Goal: Information Seeking & Learning: Learn about a topic

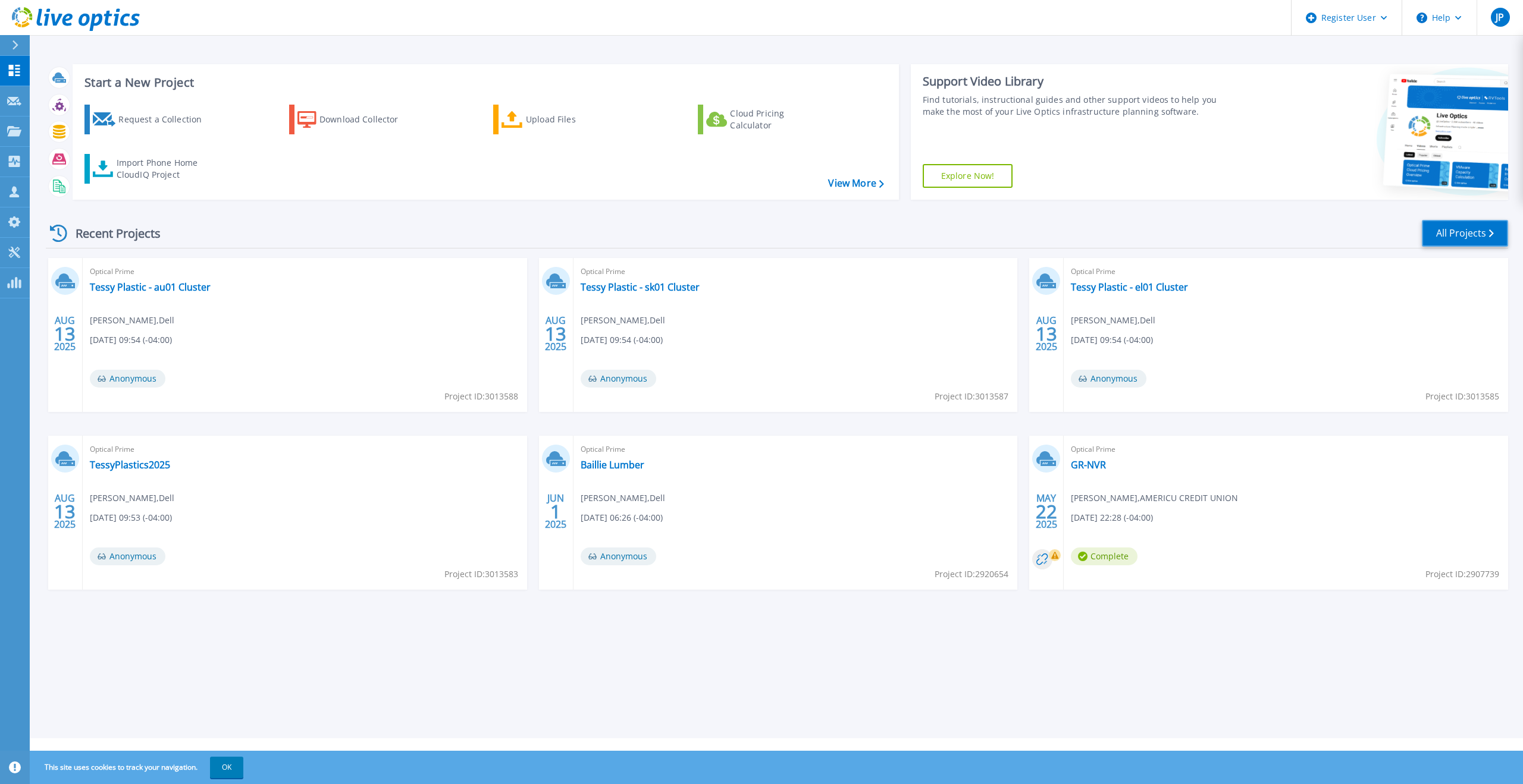
click at [921, 233] on link "All Projects" at bounding box center [1464, 233] width 86 height 27
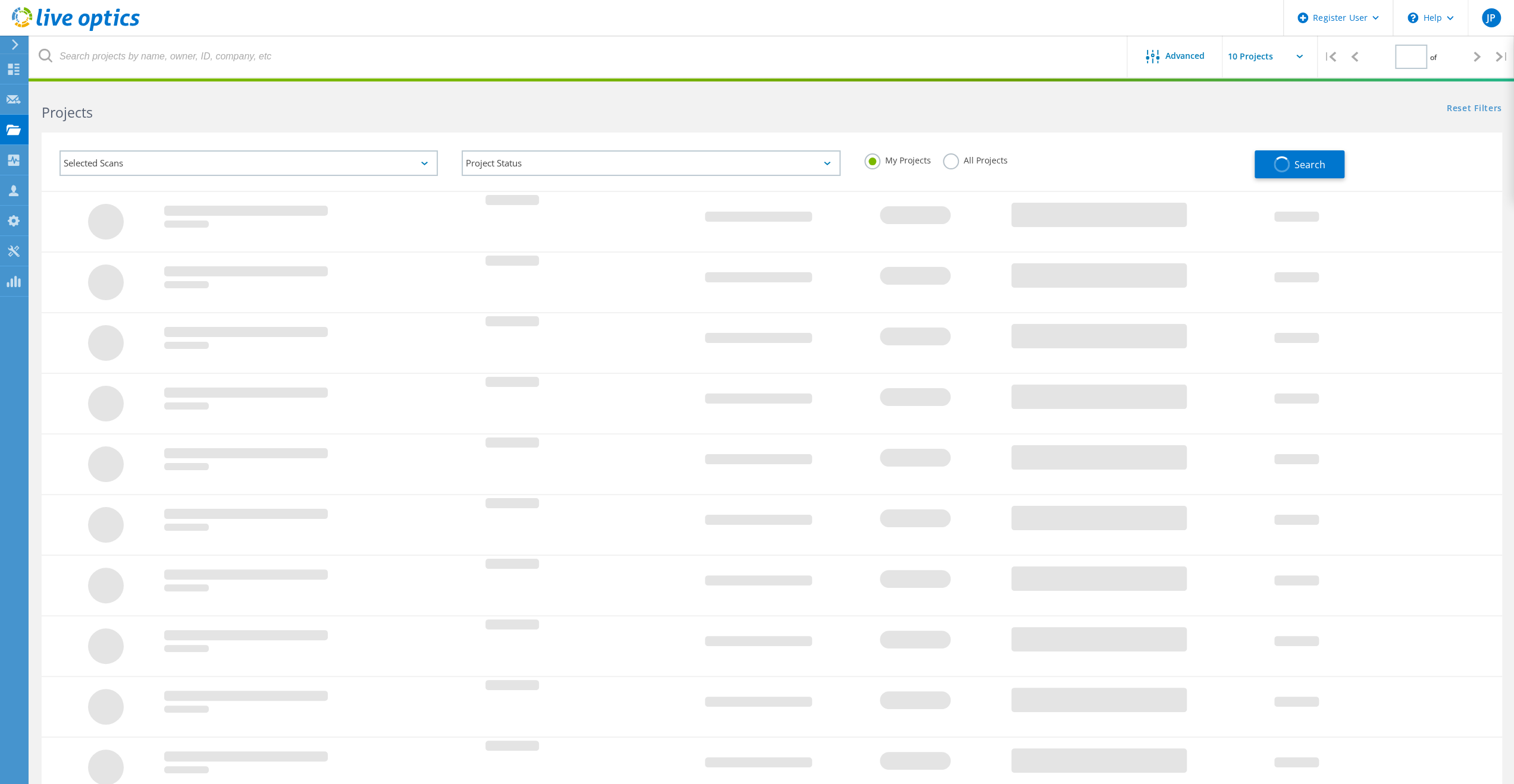
type input "1"
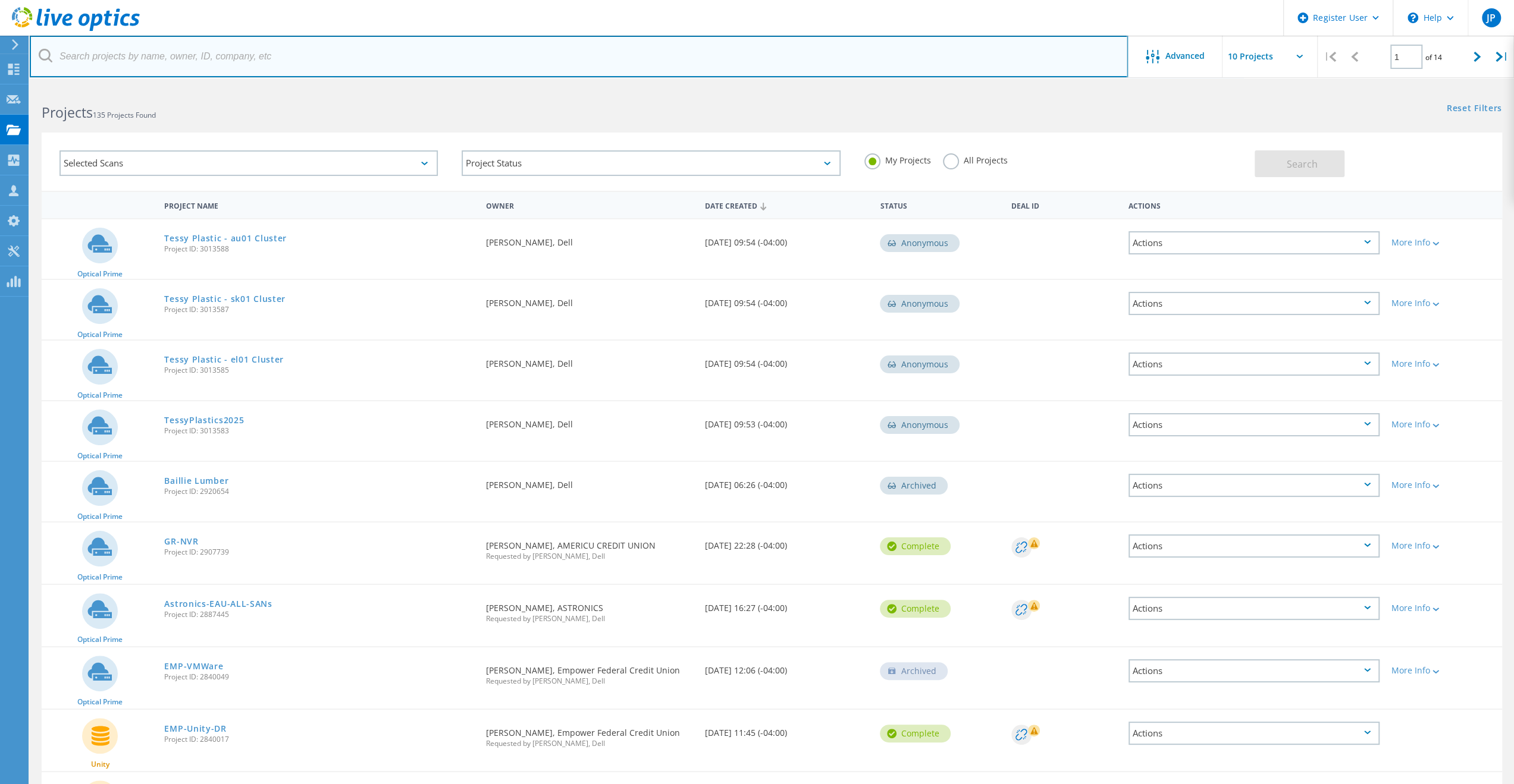
click at [494, 55] on input "text" at bounding box center [578, 56] width 1098 height 41
type input "3085454"
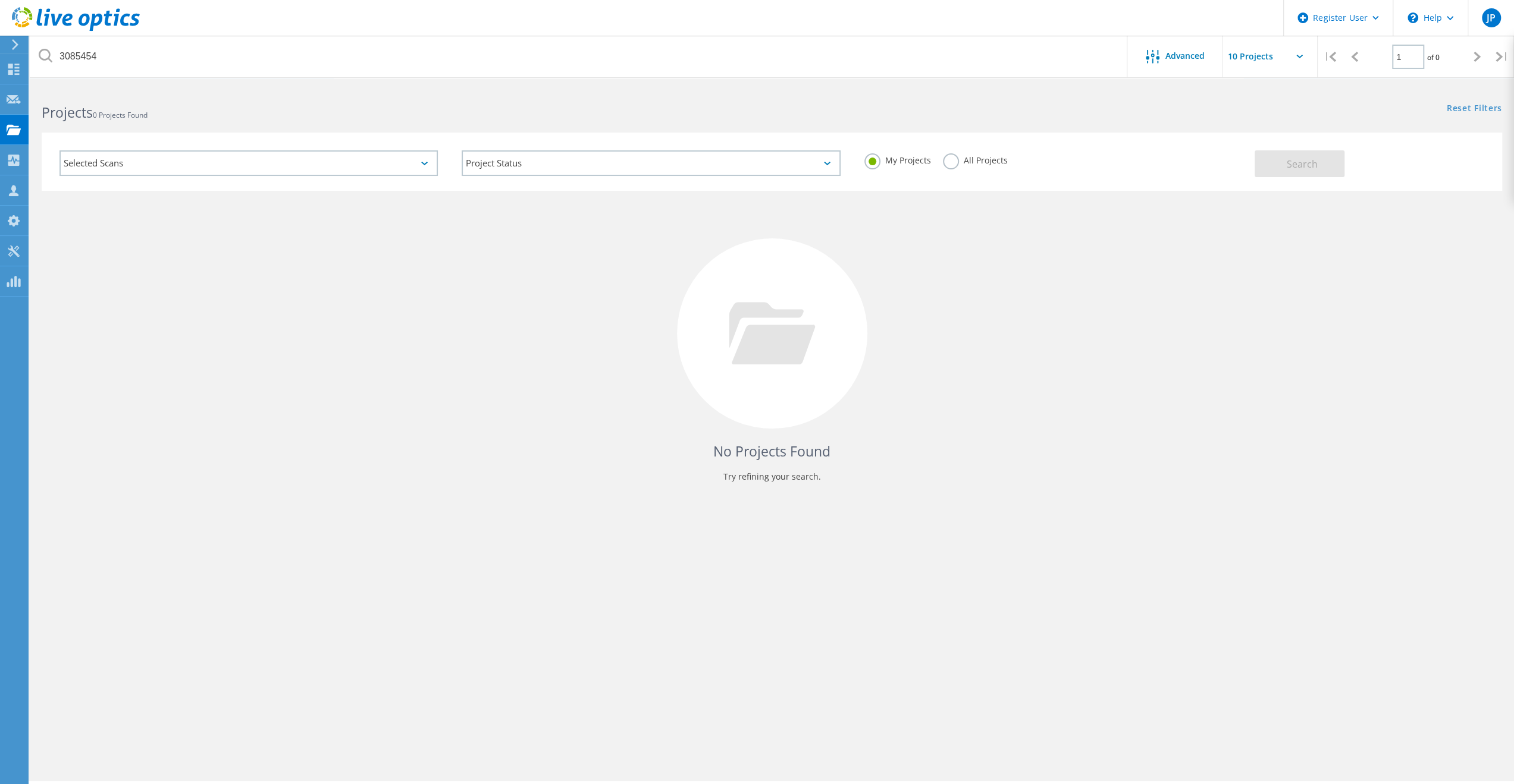
click at [945, 160] on label "All Projects" at bounding box center [975, 159] width 65 height 11
click at [0, 0] on input "All Projects" at bounding box center [0, 0] width 0 height 0
click at [1346, 173] on div "Search" at bounding box center [1375, 158] width 242 height 38
click at [1295, 164] on span "Search" at bounding box center [1301, 164] width 31 height 13
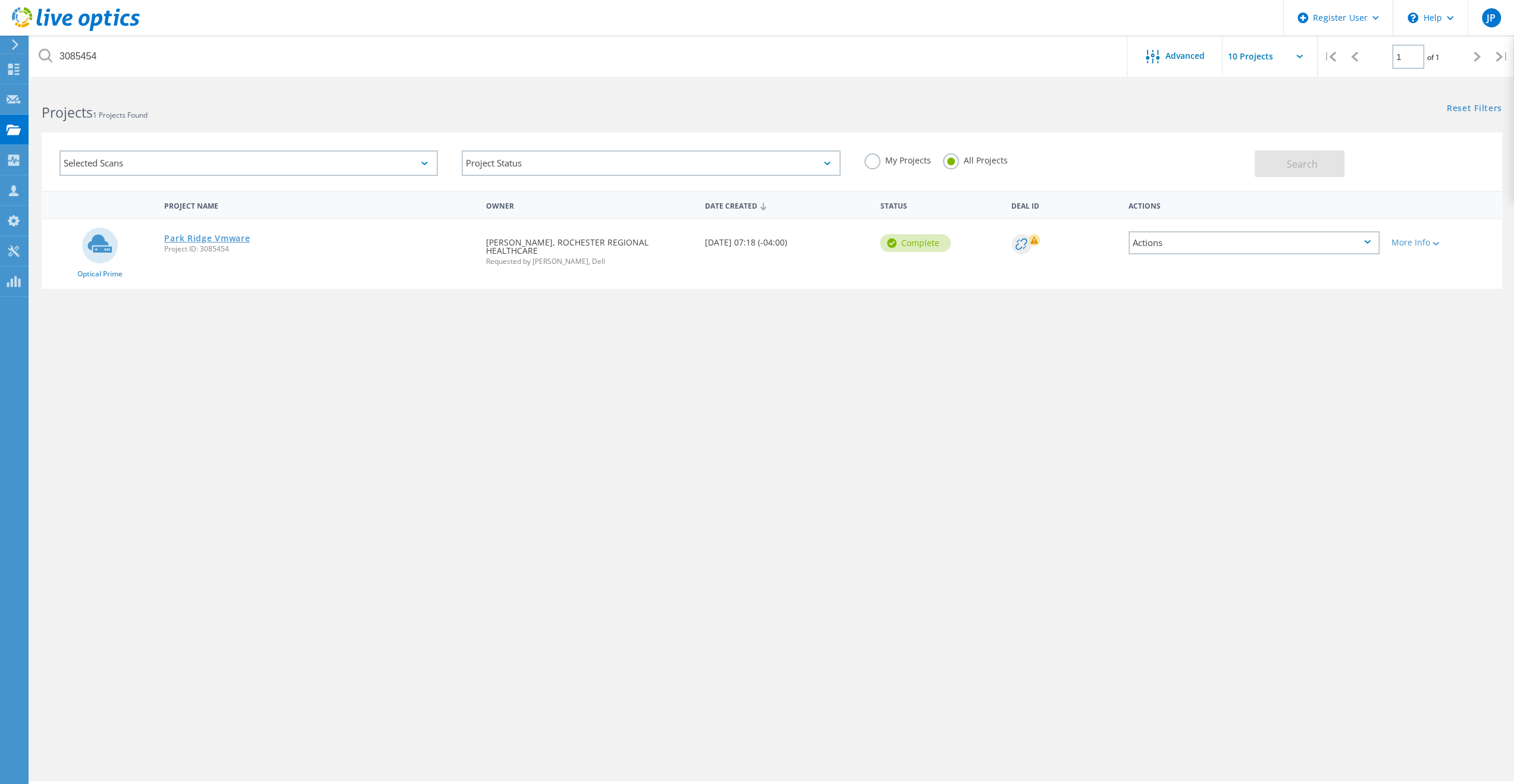
click at [225, 236] on link "Park Ridge Vmware" at bounding box center [206, 239] width 86 height 8
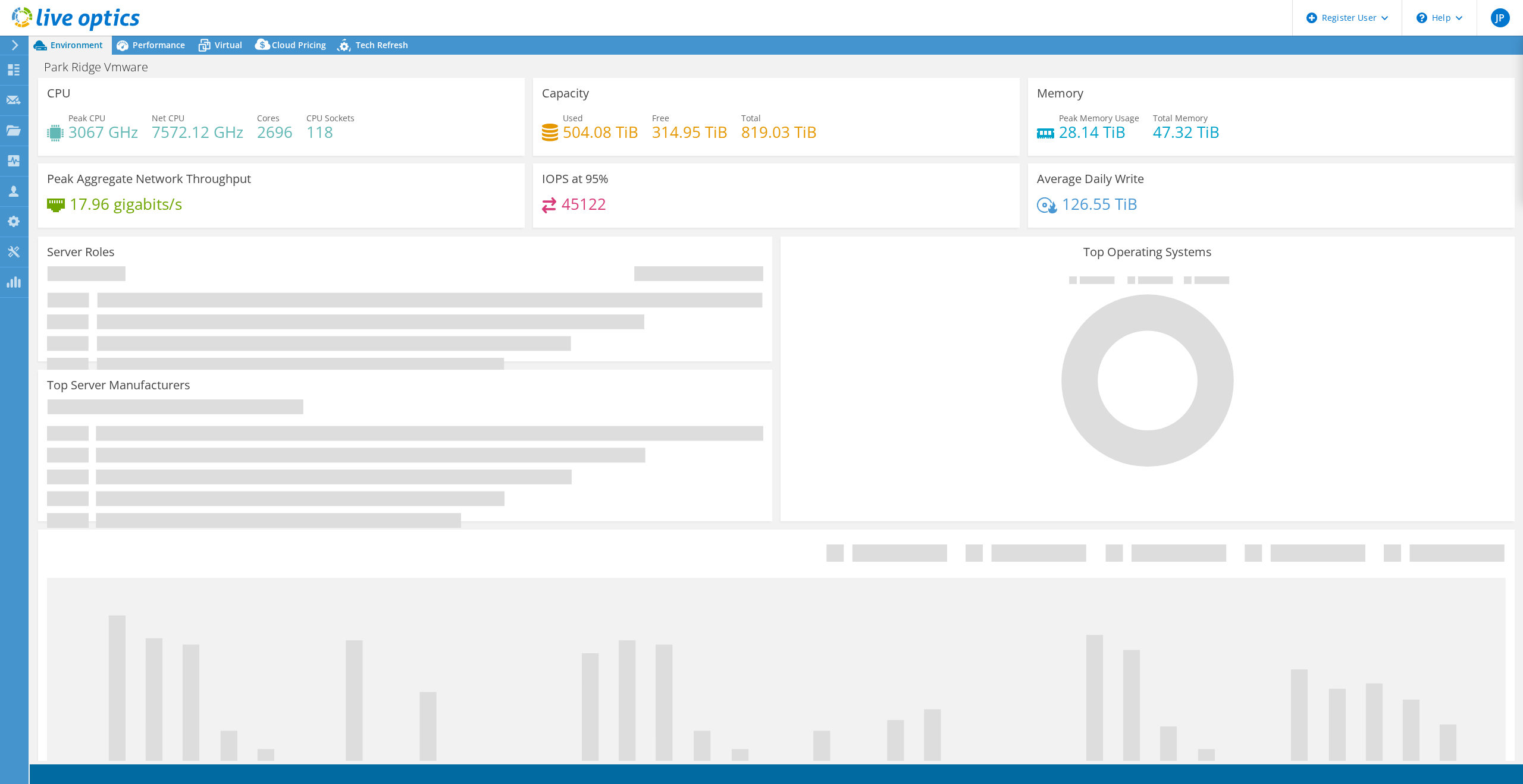
select select "USD"
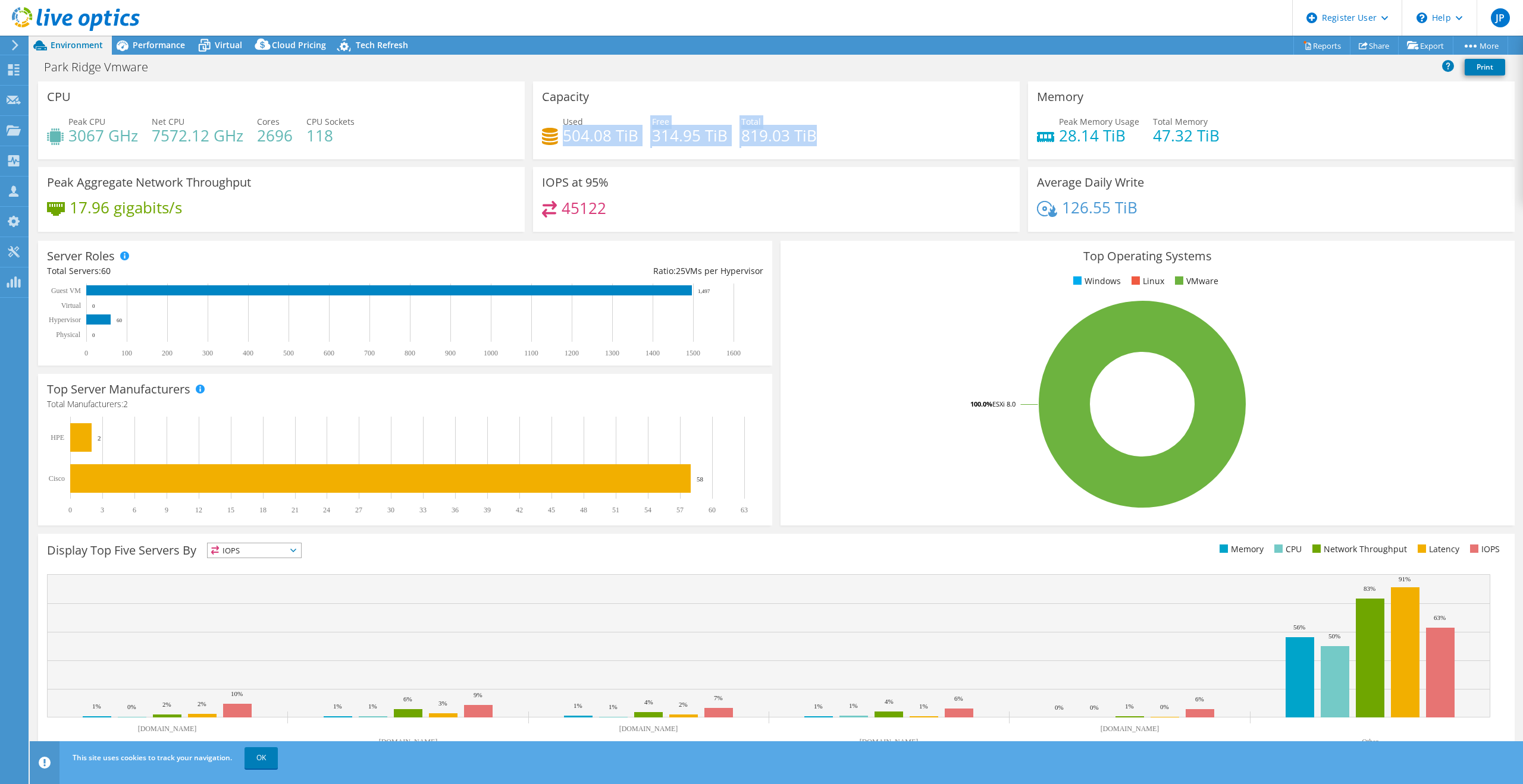
drag, startPoint x: 561, startPoint y: 135, endPoint x: 871, endPoint y: 124, distance: 310.2
click at [840, 123] on div "Used 504.08 TiB Free 314.95 TiB Total 819.03 TiB" at bounding box center [775, 134] width 469 height 38
click at [871, 123] on div "Used 504.08 TiB Free 314.95 TiB Total 819.03 TiB" at bounding box center [775, 134] width 469 height 38
drag, startPoint x: 855, startPoint y: 134, endPoint x: 689, endPoint y: 145, distance: 166.4
click at [655, 139] on div "Used 504.08 TiB Free 314.95 TiB Total 819.03 TiB" at bounding box center [775, 134] width 469 height 38
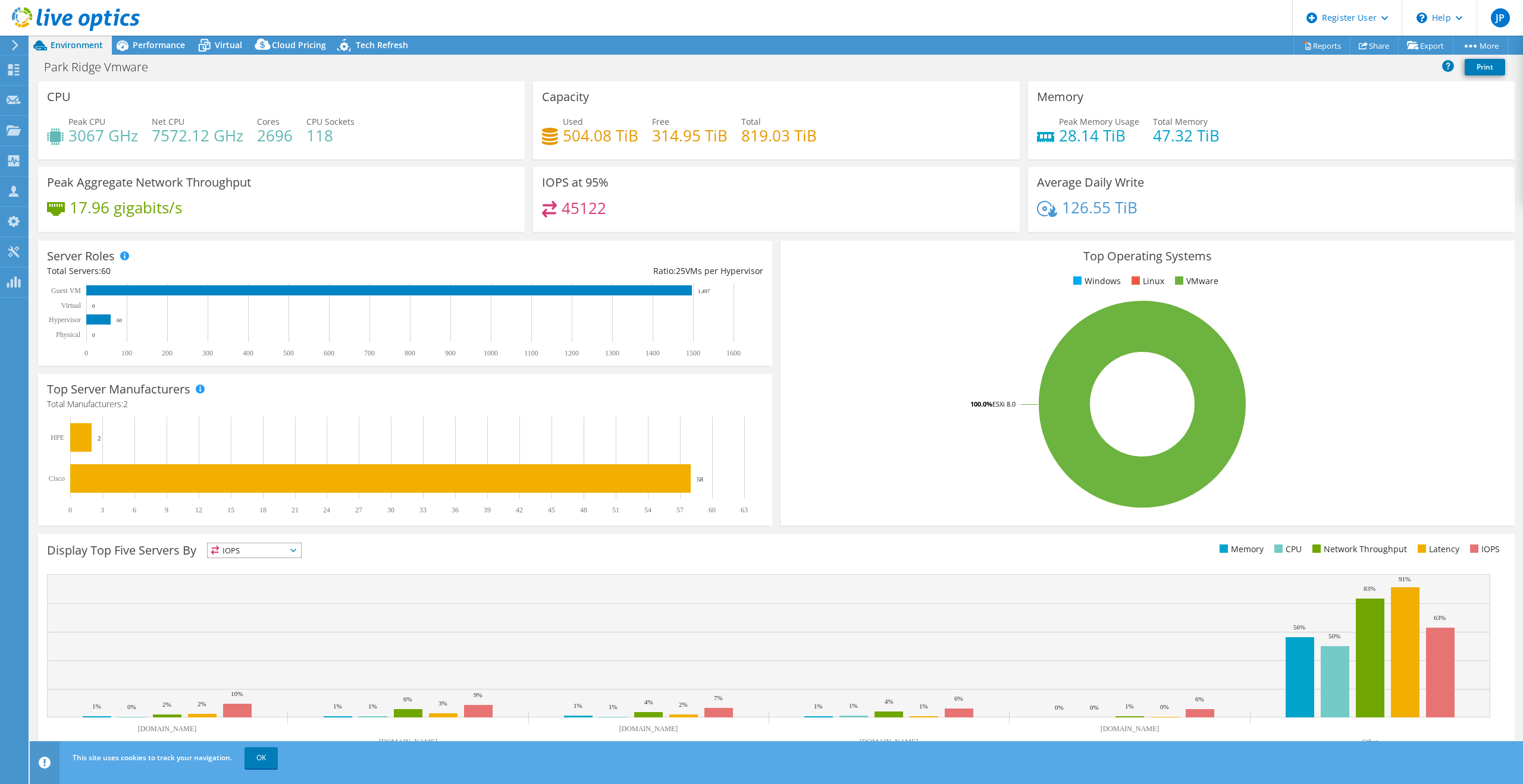
click at [954, 146] on div "Used 504.08 TiB Free 314.95 TiB Total 819.03 TiB" at bounding box center [775, 134] width 469 height 38
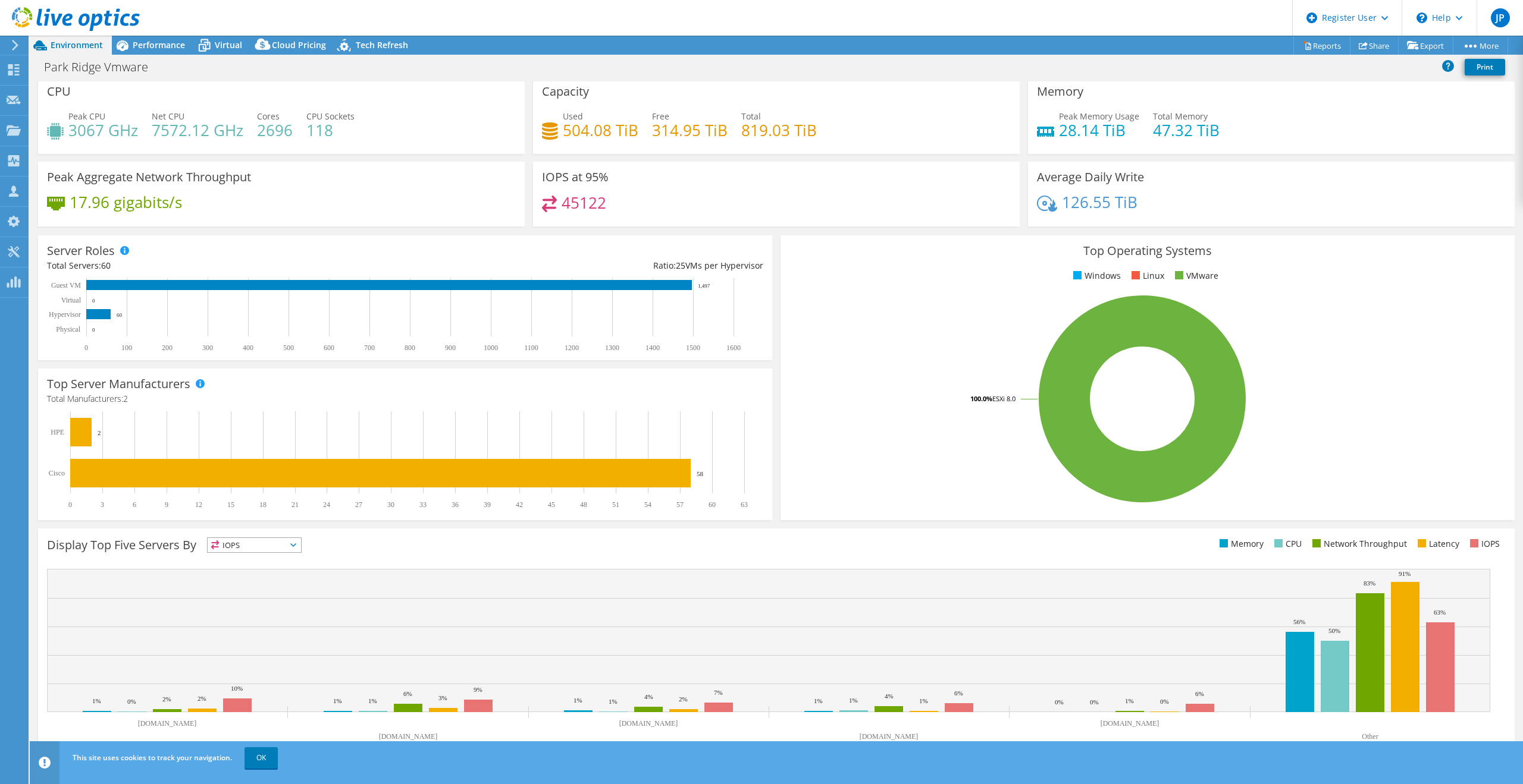
scroll to position [8, 0]
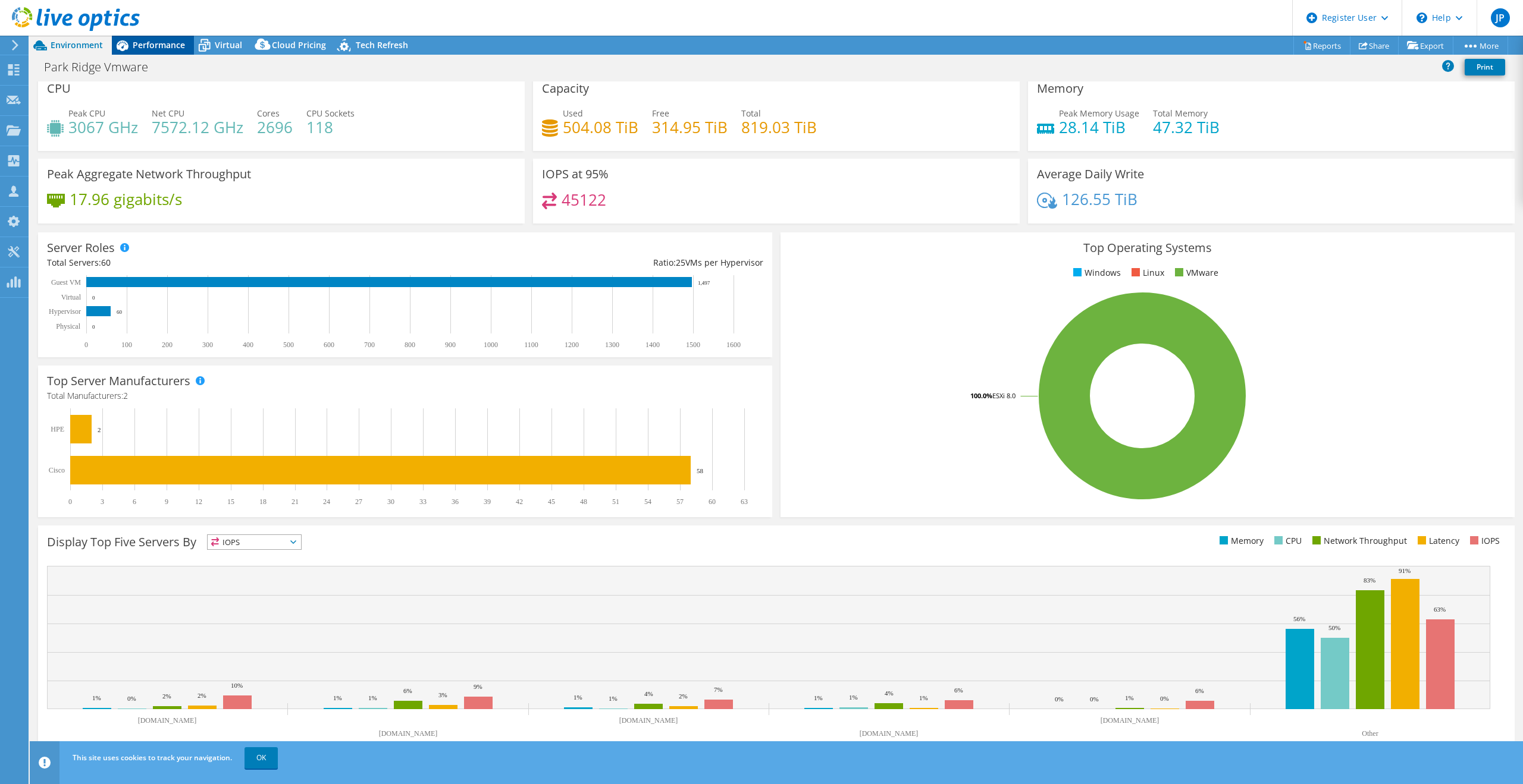
click at [168, 39] on span "Performance" at bounding box center [158, 44] width 52 height 11
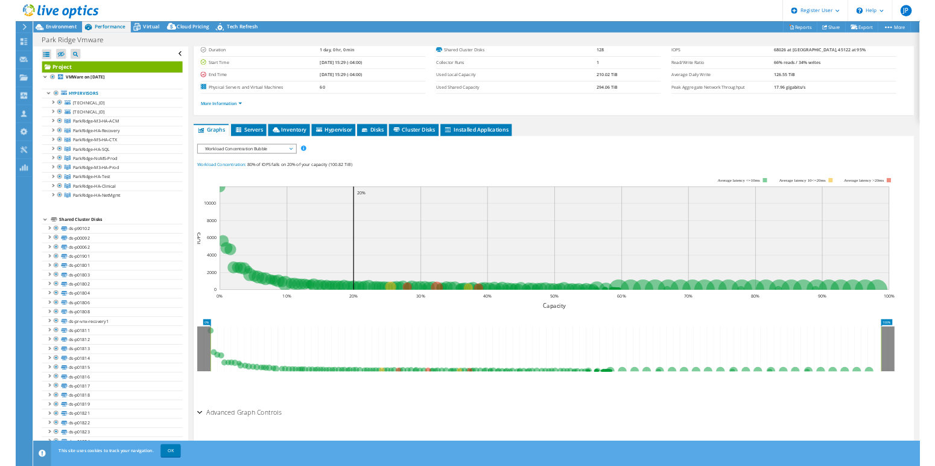
scroll to position [0, 0]
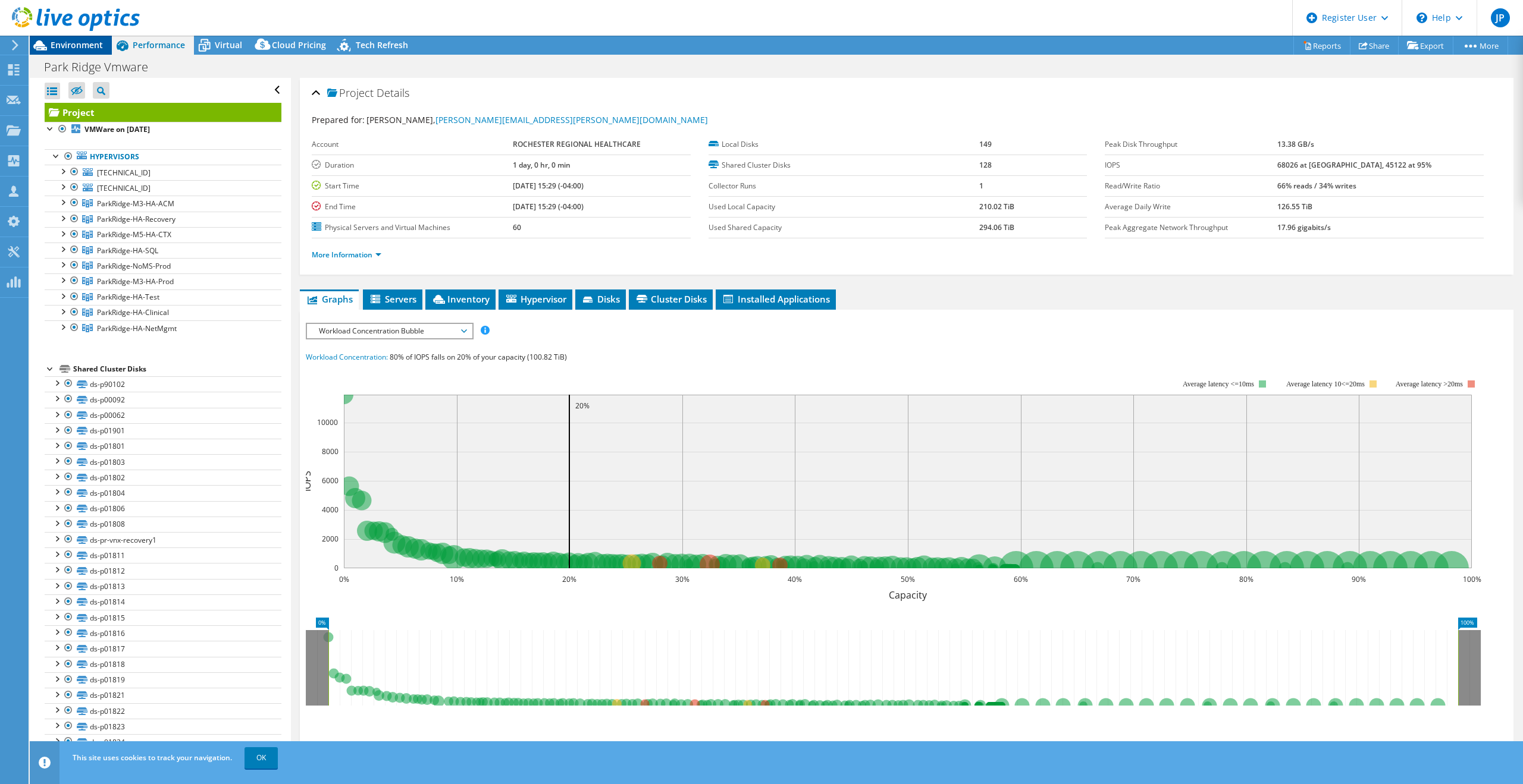
click at [85, 45] on span "Environment" at bounding box center [76, 44] width 52 height 11
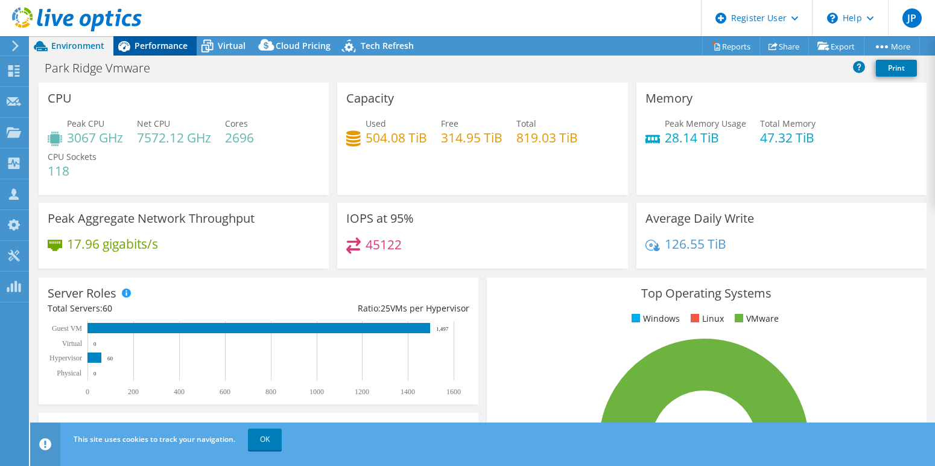
click at [160, 44] on span "Performance" at bounding box center [160, 45] width 53 height 11
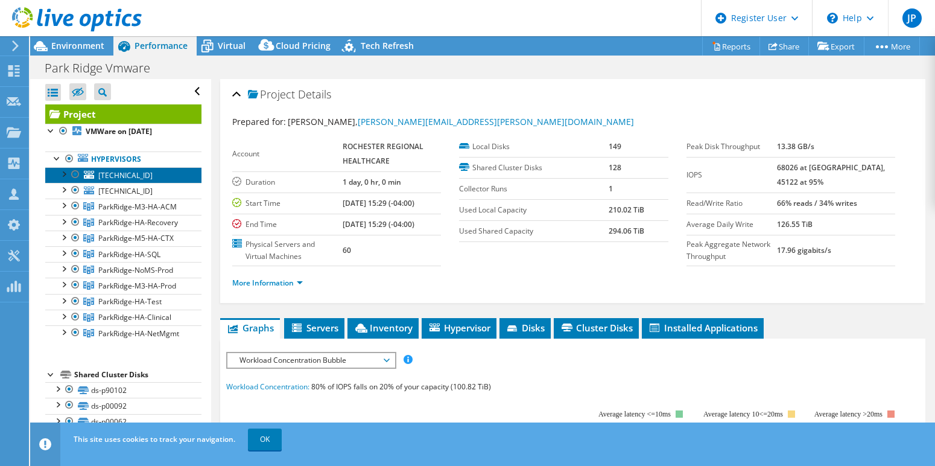
click at [122, 174] on span "[TECHNICAL_ID]" at bounding box center [125, 175] width 54 height 10
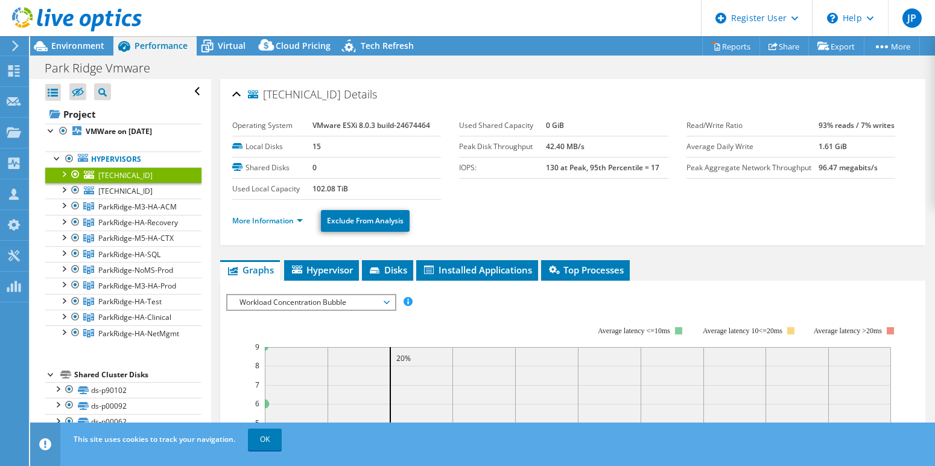
click at [63, 175] on div at bounding box center [63, 173] width 12 height 12
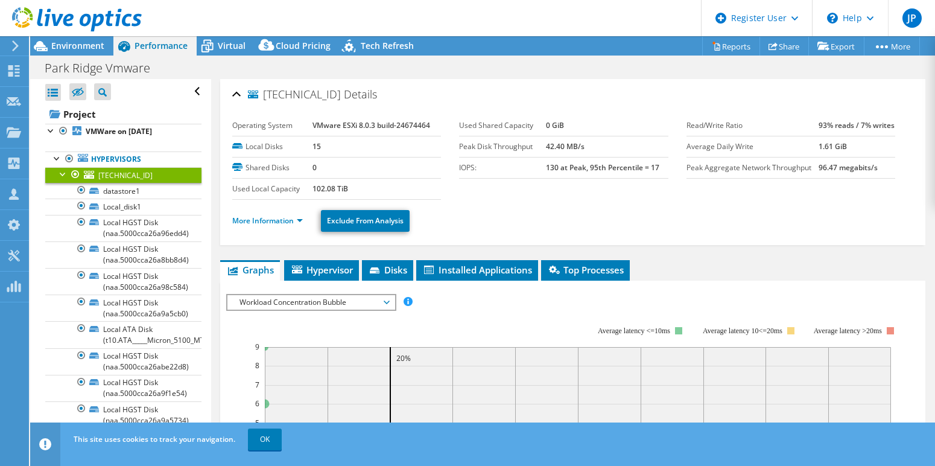
click at [65, 174] on div at bounding box center [63, 173] width 12 height 12
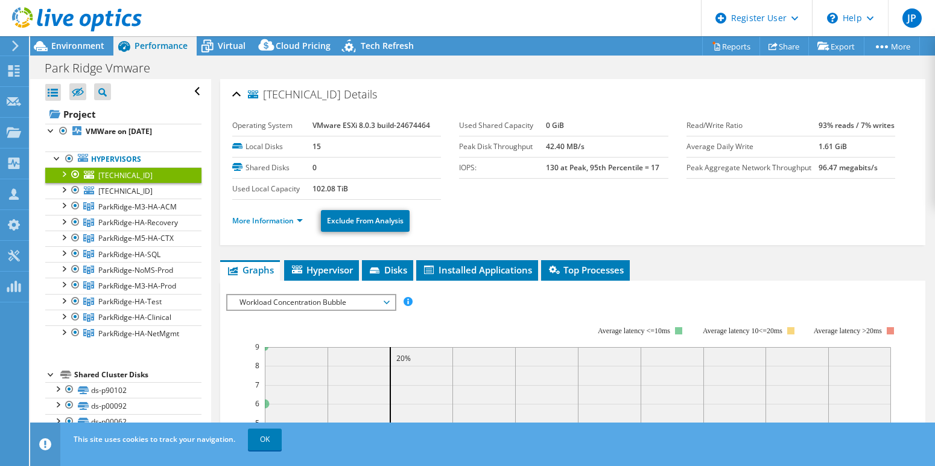
click at [63, 175] on div at bounding box center [63, 173] width 12 height 12
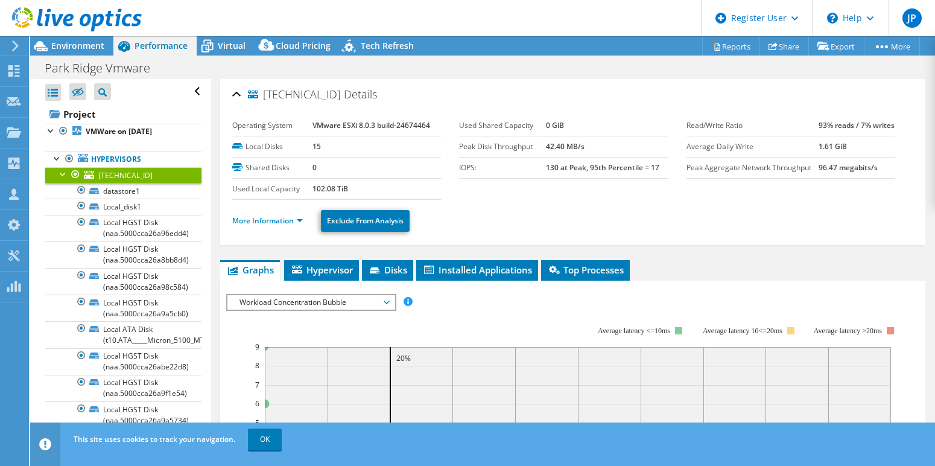
click at [66, 169] on div at bounding box center [63, 173] width 12 height 12
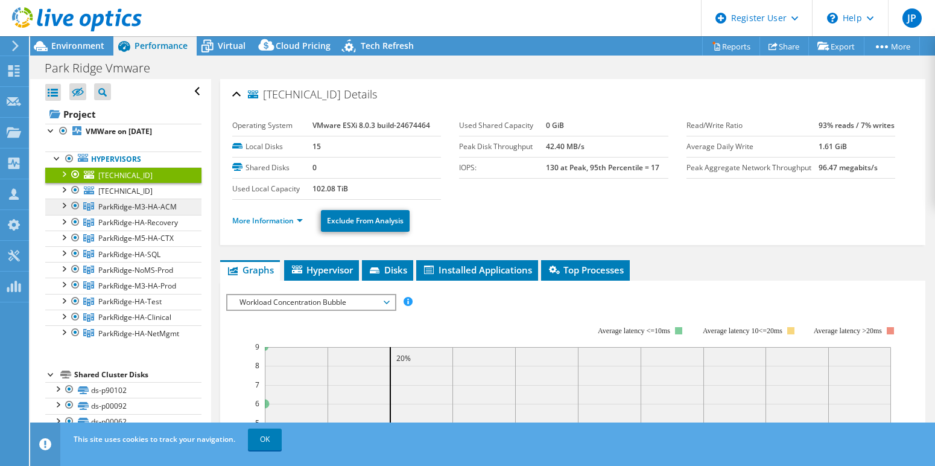
click at [128, 208] on span "ParkRidge-M3-HA-ACM" at bounding box center [137, 206] width 78 height 10
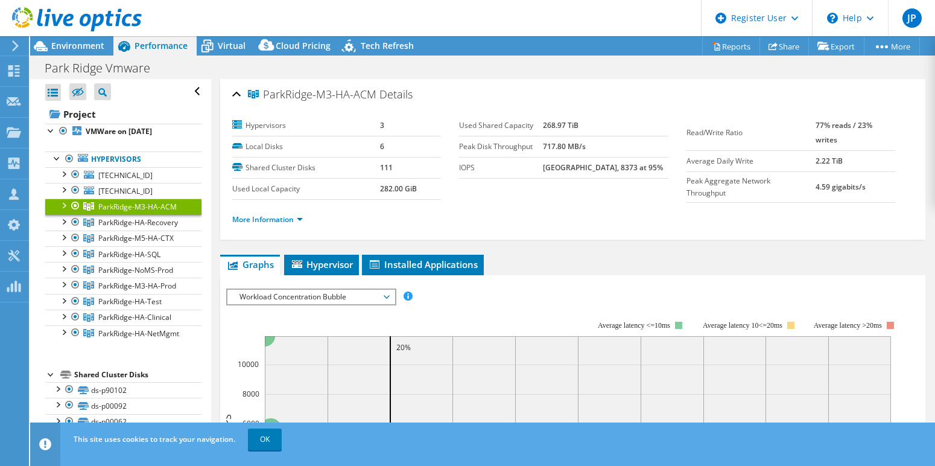
click at [65, 203] on div at bounding box center [63, 204] width 12 height 12
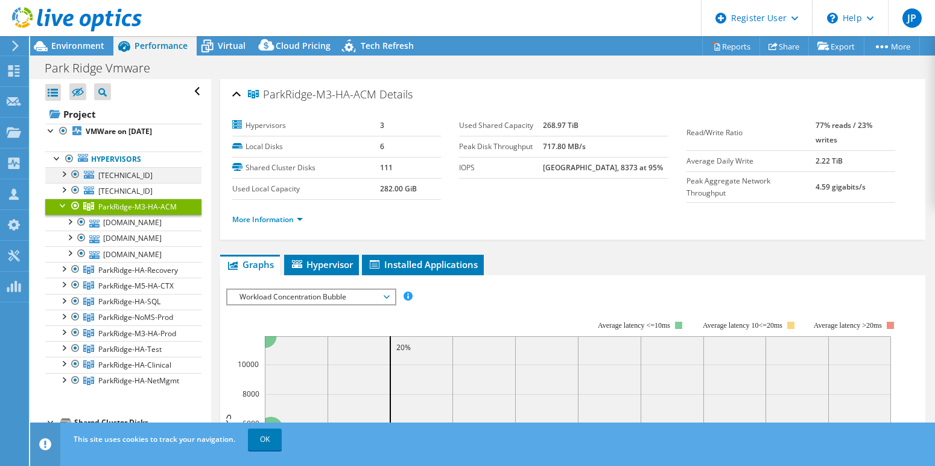
click at [63, 172] on div at bounding box center [63, 173] width 12 height 12
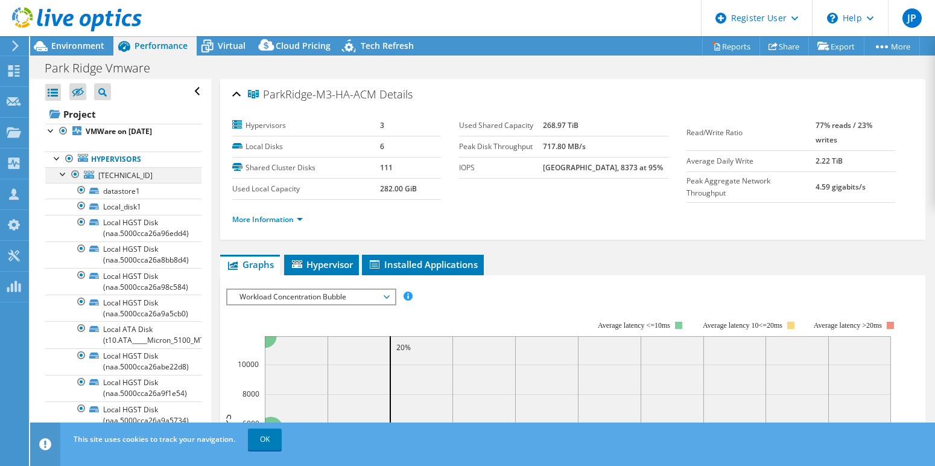
click at [62, 177] on div at bounding box center [63, 173] width 12 height 12
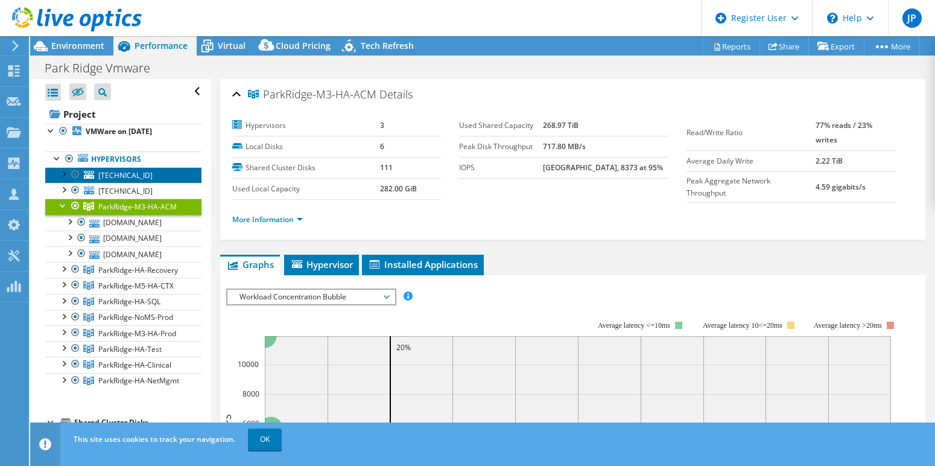
click at [124, 172] on span "[TECHNICAL_ID]" at bounding box center [125, 175] width 54 height 10
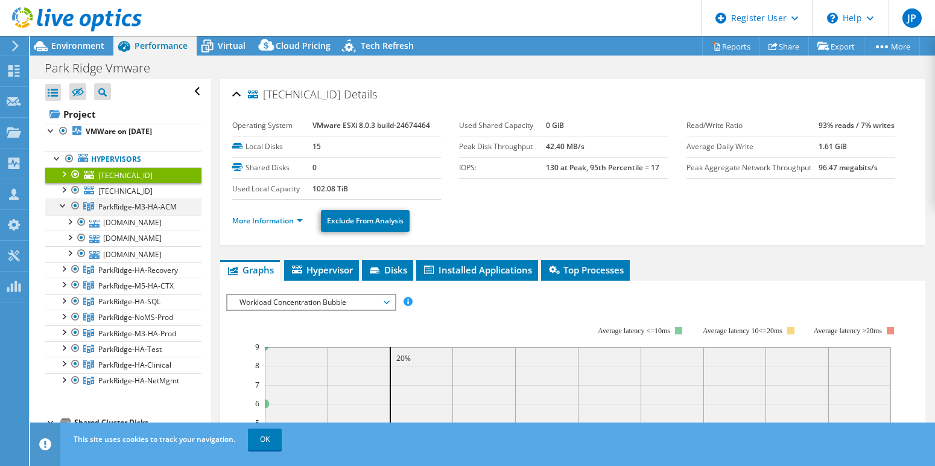
click at [63, 206] on div at bounding box center [63, 204] width 12 height 12
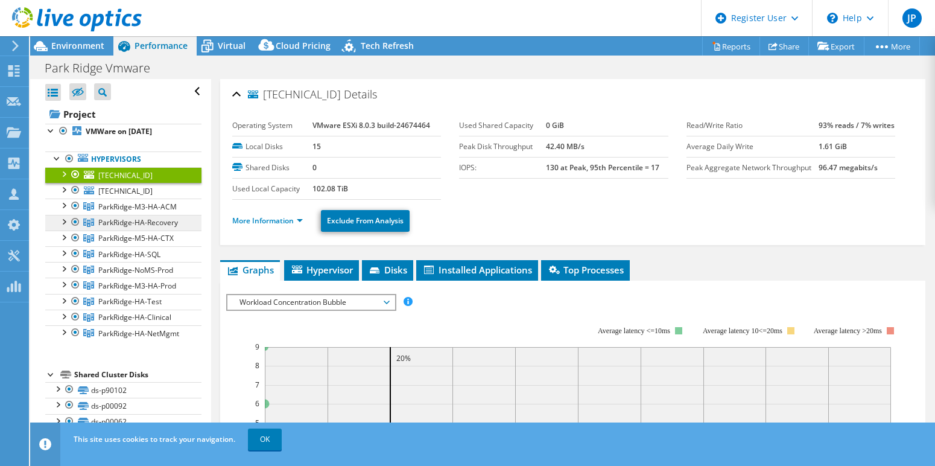
click at [122, 215] on link "ParkRidge-HA-Recovery" at bounding box center [123, 223] width 156 height 16
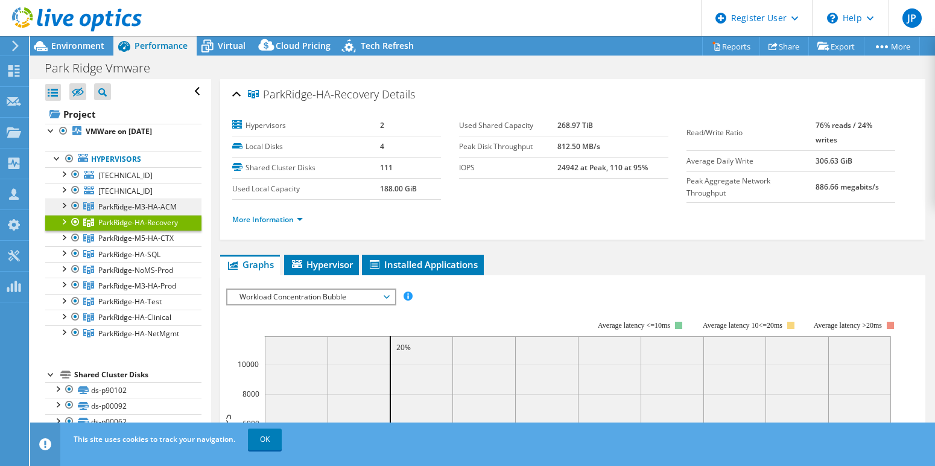
click at [125, 205] on span "ParkRidge-M3-HA-ACM" at bounding box center [137, 206] width 78 height 10
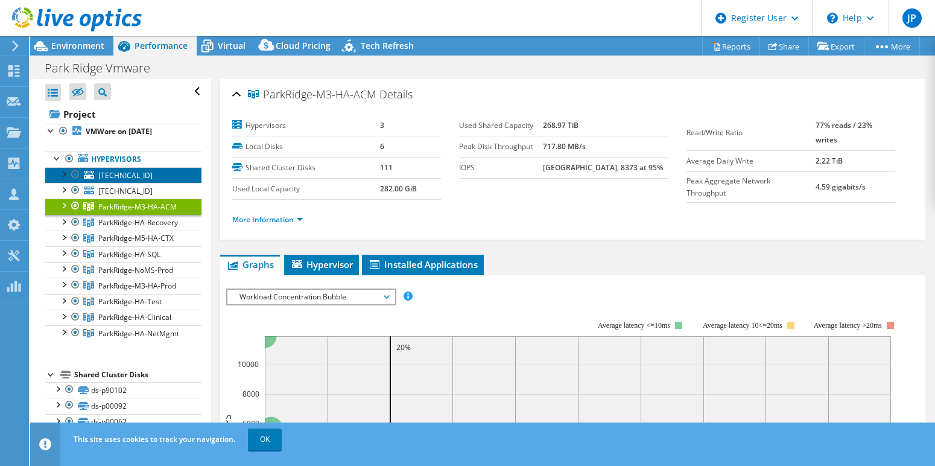
click at [108, 172] on span "[TECHNICAL_ID]" at bounding box center [125, 175] width 54 height 10
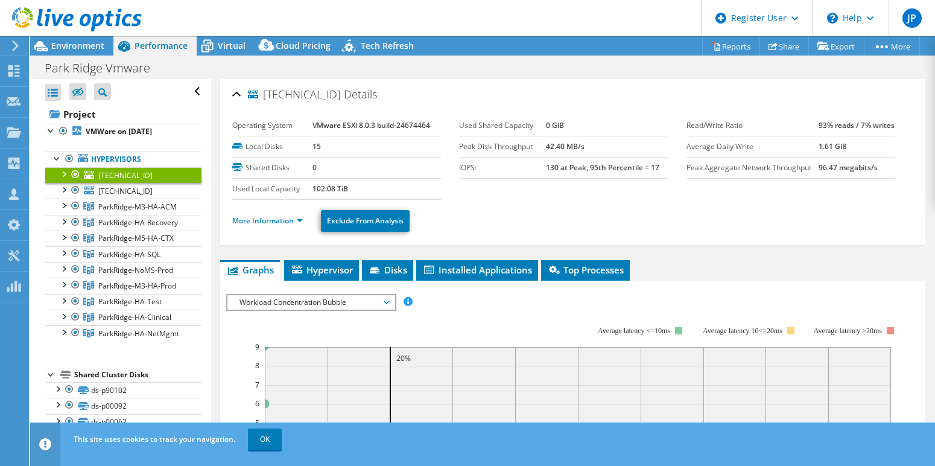
click at [65, 174] on div at bounding box center [63, 173] width 12 height 12
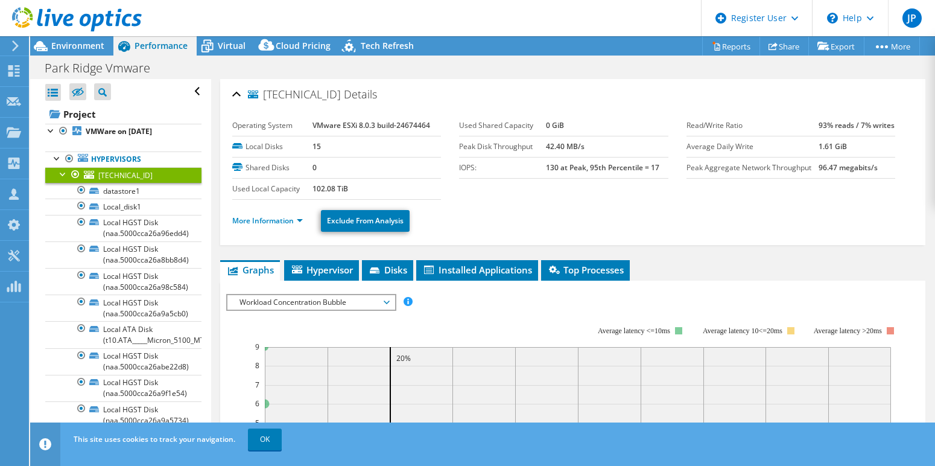
click at [65, 174] on div at bounding box center [63, 173] width 12 height 12
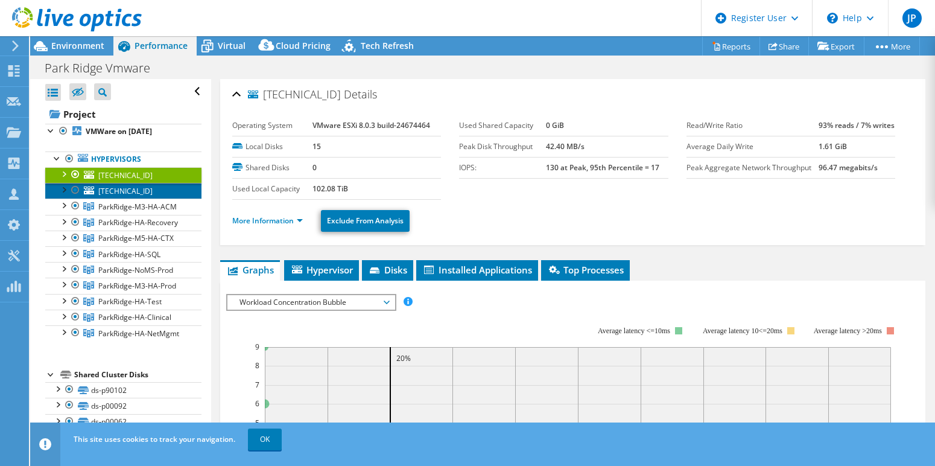
click at [96, 184] on link "[TECHNICAL_ID]" at bounding box center [123, 191] width 156 height 16
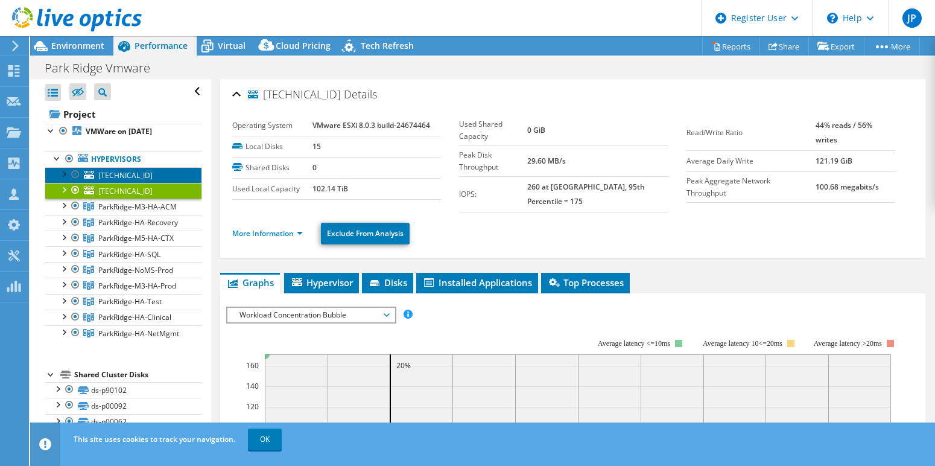
click at [114, 173] on span "[TECHNICAL_ID]" at bounding box center [125, 175] width 54 height 10
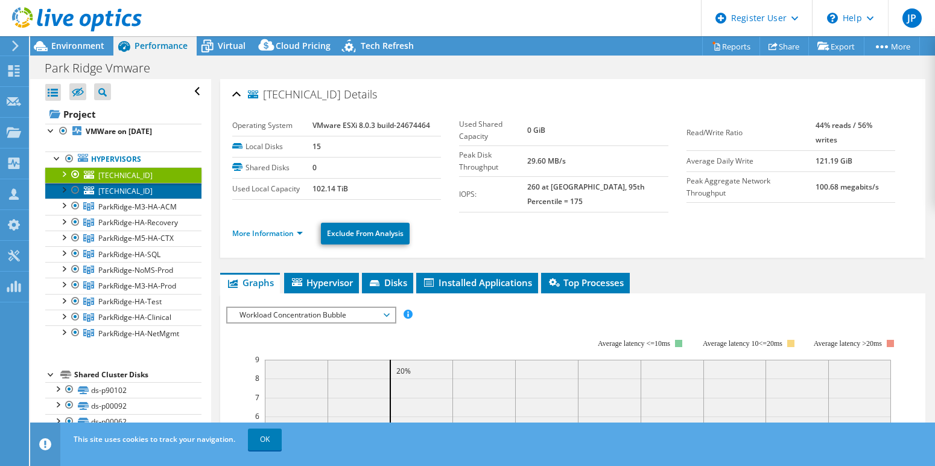
click at [110, 188] on span "[TECHNICAL_ID]" at bounding box center [125, 191] width 54 height 10
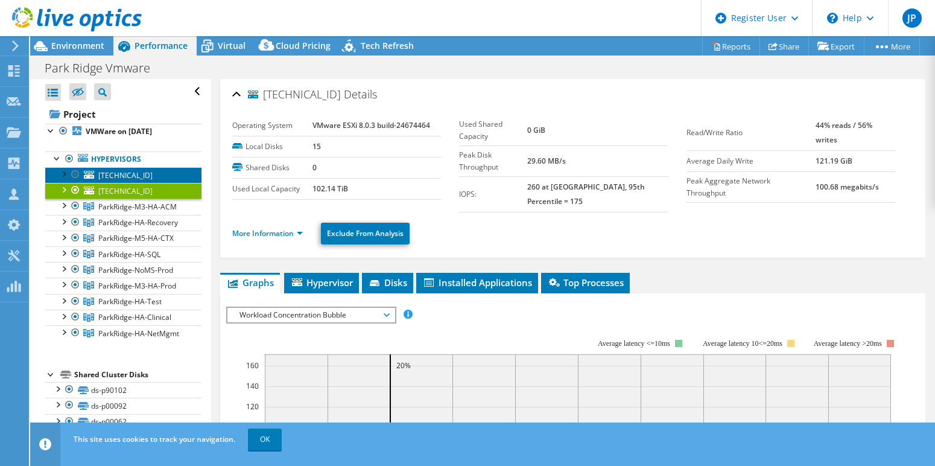
click at [115, 178] on span "[TECHNICAL_ID]" at bounding box center [125, 175] width 54 height 10
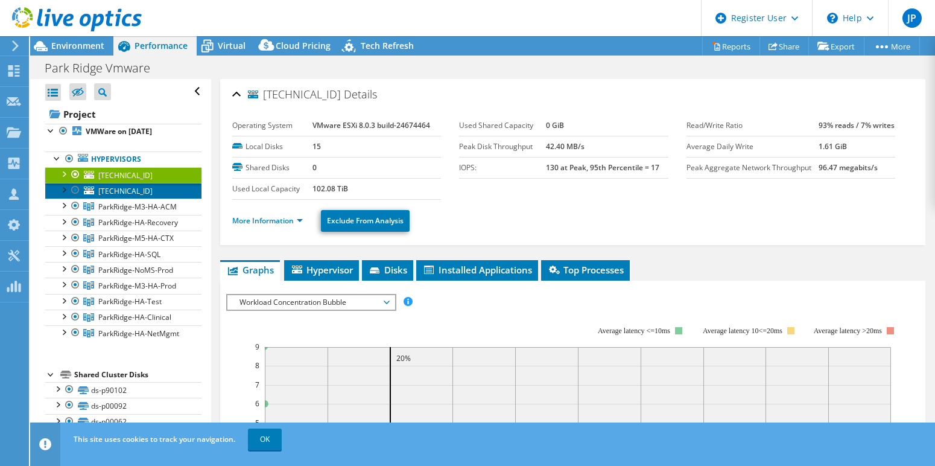
click at [113, 186] on span "[TECHNICAL_ID]" at bounding box center [125, 191] width 54 height 10
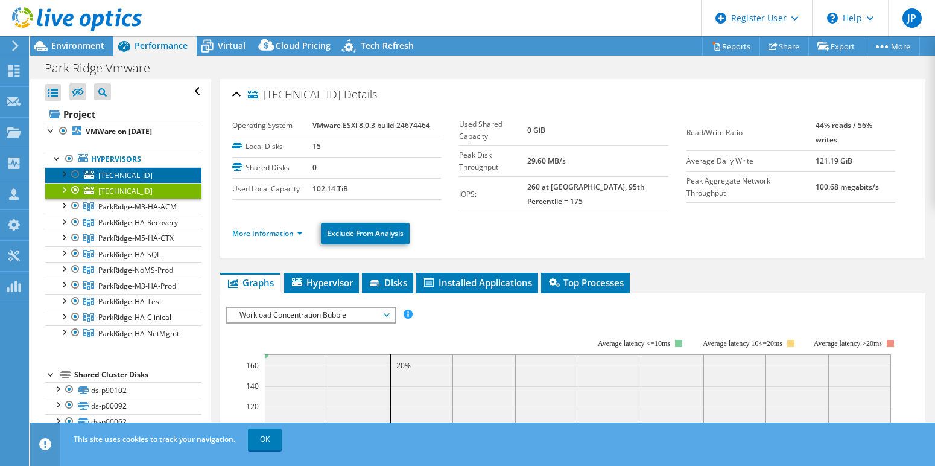
click at [118, 173] on span "[TECHNICAL_ID]" at bounding box center [125, 175] width 54 height 10
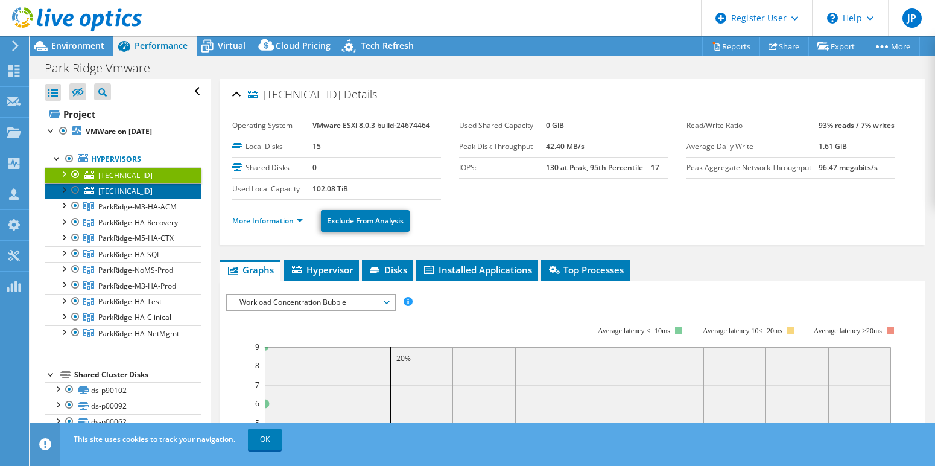
click at [113, 186] on span "[TECHNICAL_ID]" at bounding box center [125, 191] width 54 height 10
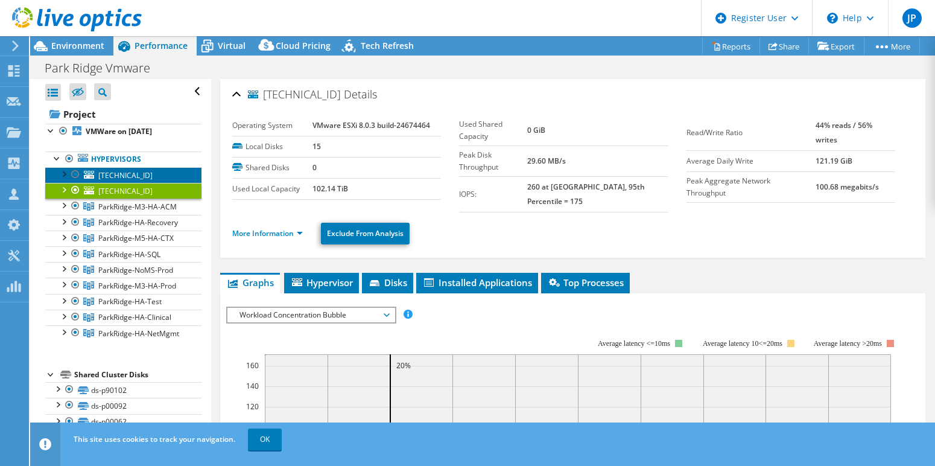
click at [121, 177] on span "[TECHNICAL_ID]" at bounding box center [125, 175] width 54 height 10
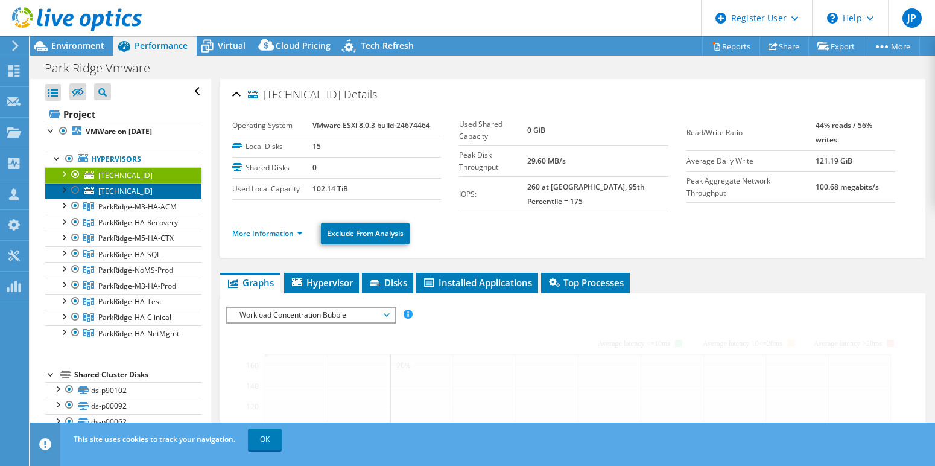
click at [117, 191] on span "[TECHNICAL_ID]" at bounding box center [125, 191] width 54 height 10
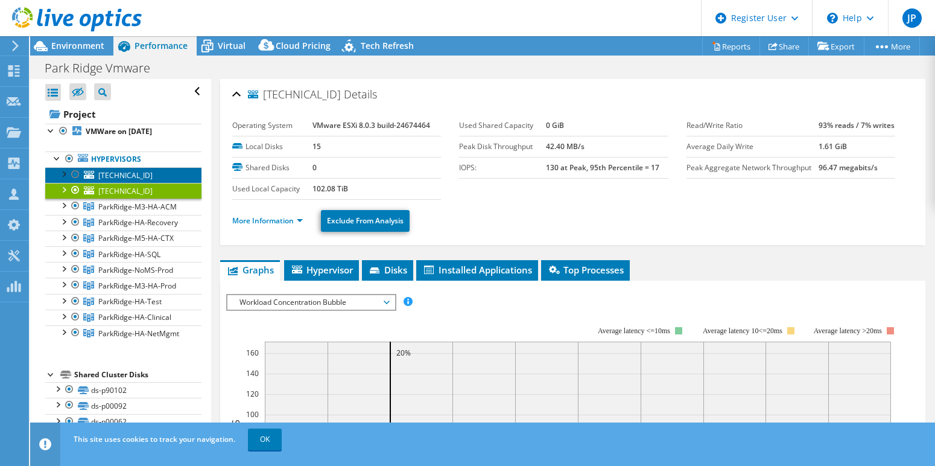
click at [124, 177] on span "[TECHNICAL_ID]" at bounding box center [125, 175] width 54 height 10
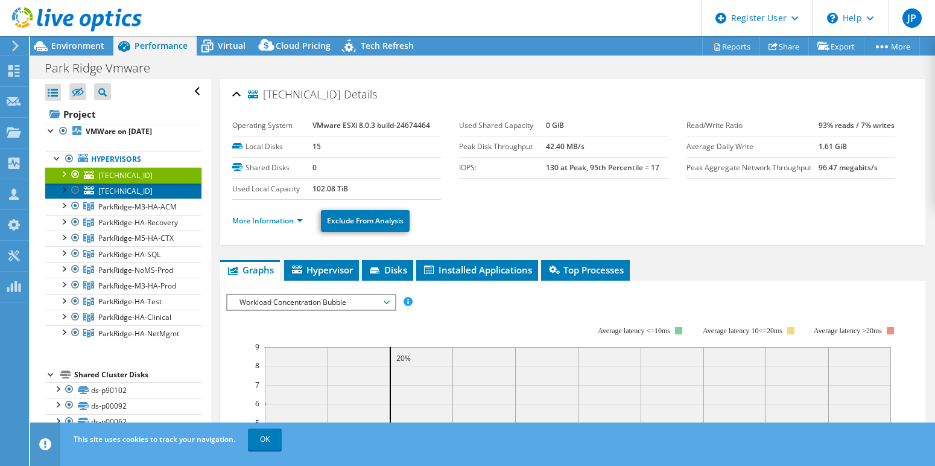
click at [124, 186] on span "[TECHNICAL_ID]" at bounding box center [125, 191] width 54 height 10
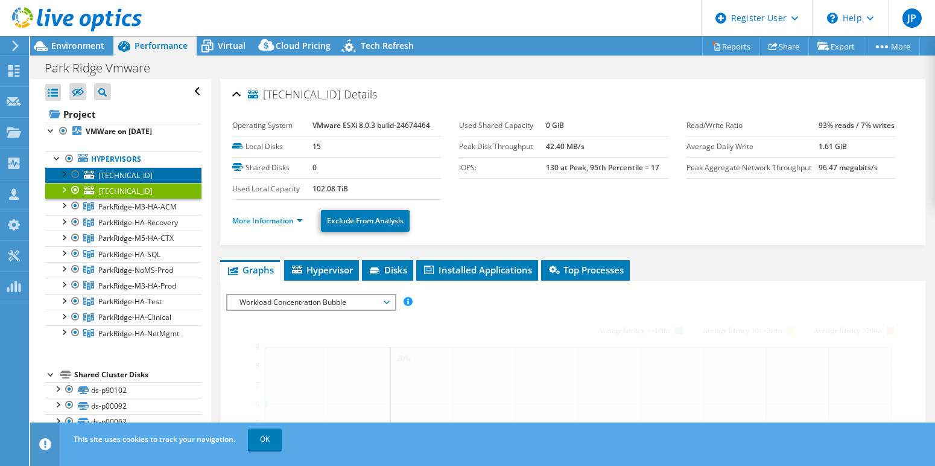
click at [126, 172] on span "[TECHNICAL_ID]" at bounding box center [125, 175] width 54 height 10
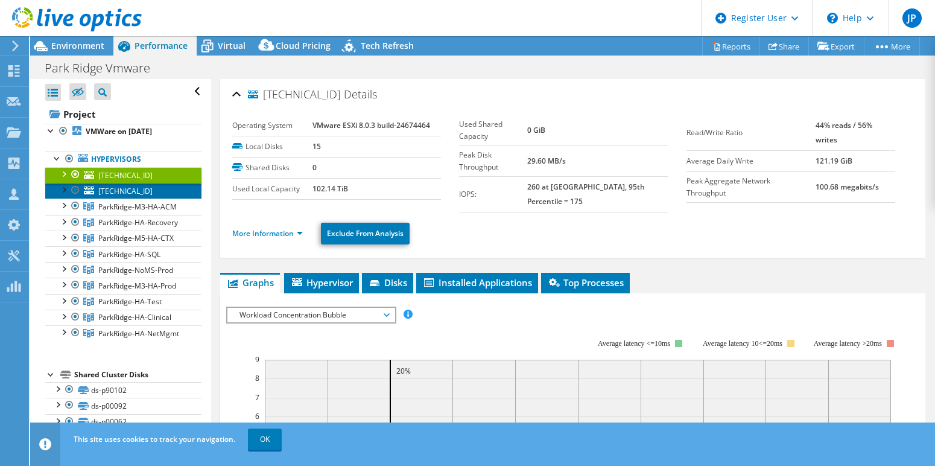
click at [119, 192] on span "[TECHNICAL_ID]" at bounding box center [125, 191] width 54 height 10
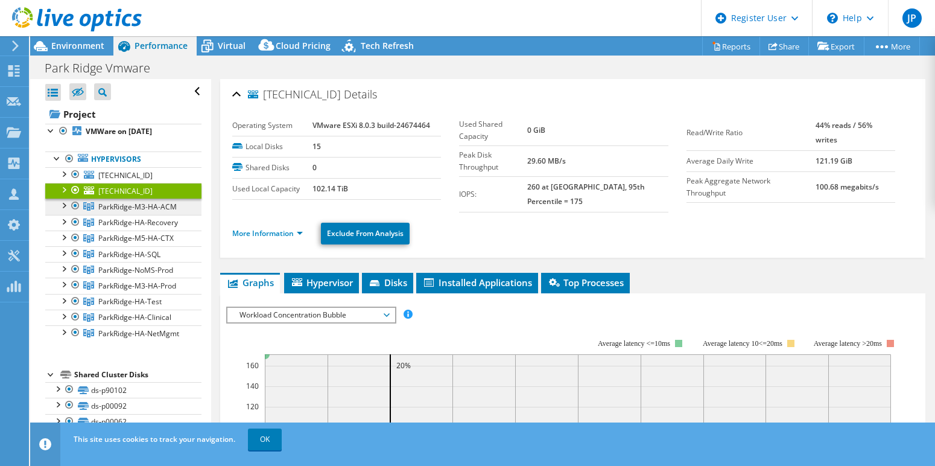
click at [112, 206] on span "ParkRidge-M3-HA-ACM" at bounding box center [137, 206] width 78 height 10
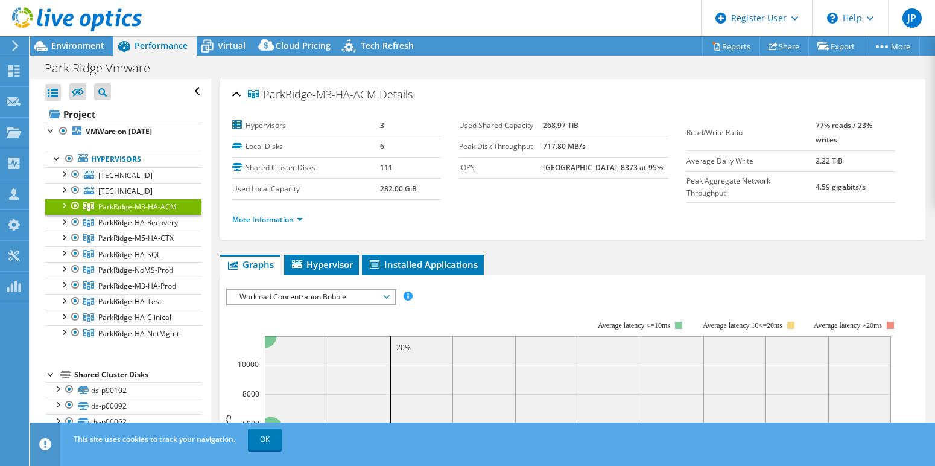
click at [64, 202] on div at bounding box center [63, 204] width 12 height 12
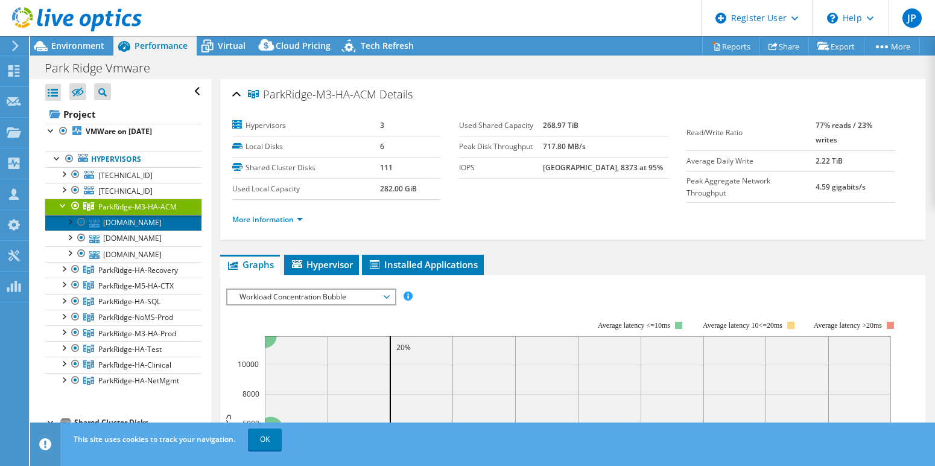
click at [131, 221] on link "[DOMAIN_NAME]" at bounding box center [123, 223] width 156 height 16
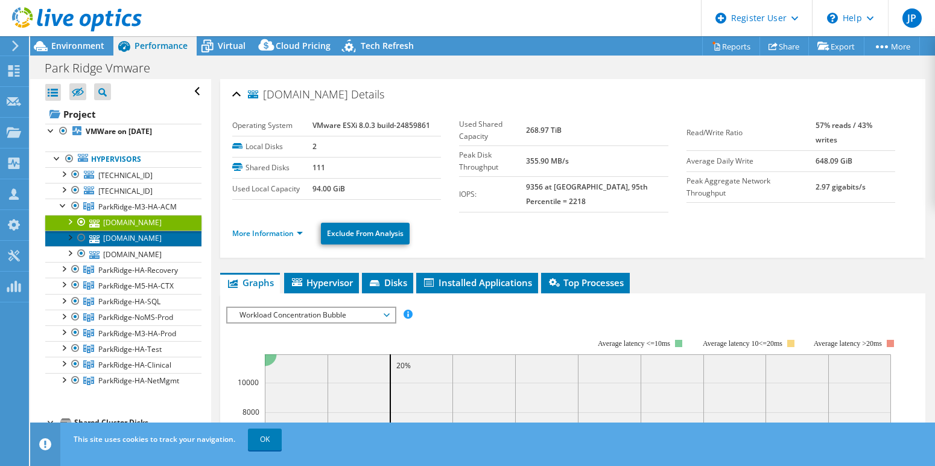
click at [127, 246] on link "[DOMAIN_NAME]" at bounding box center [123, 238] width 156 height 16
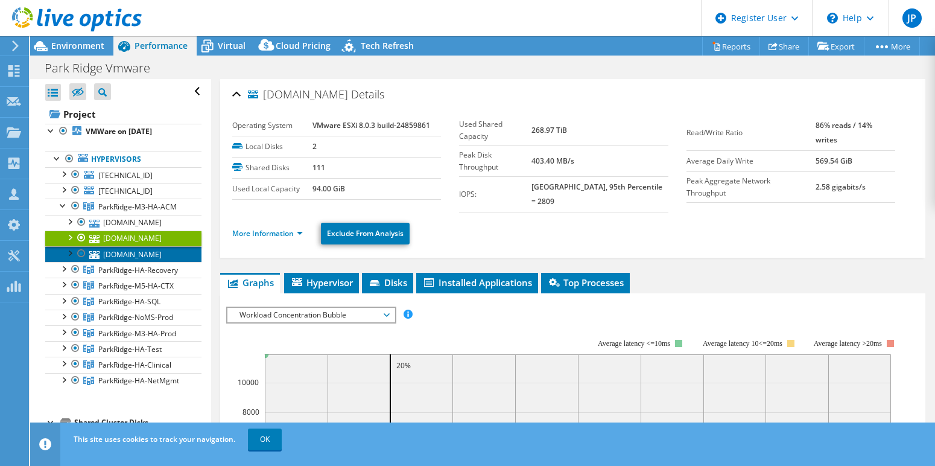
click at [123, 262] on link "[DOMAIN_NAME]" at bounding box center [123, 254] width 156 height 16
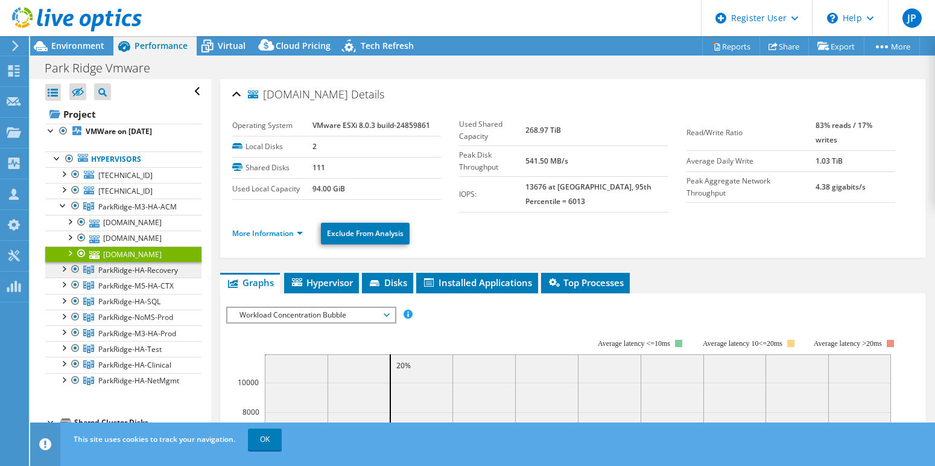
click at [124, 275] on span "ParkRidge-HA-Recovery" at bounding box center [138, 270] width 80 height 10
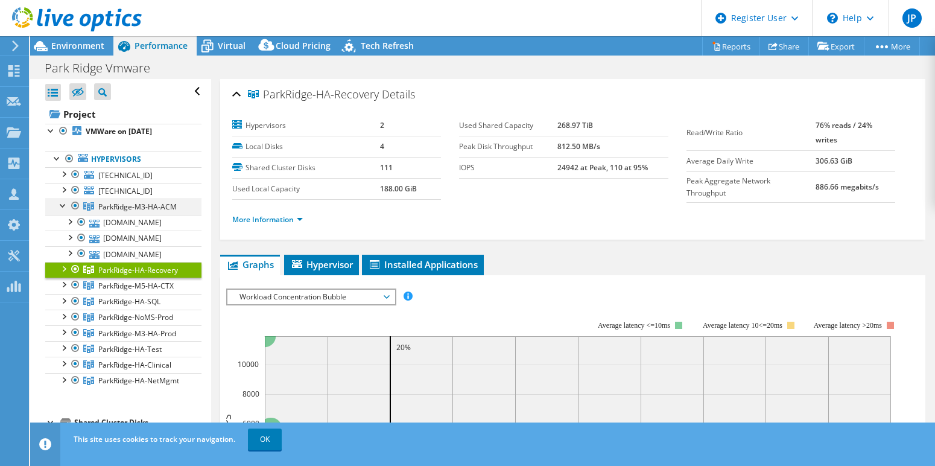
click at [62, 204] on div at bounding box center [63, 204] width 12 height 12
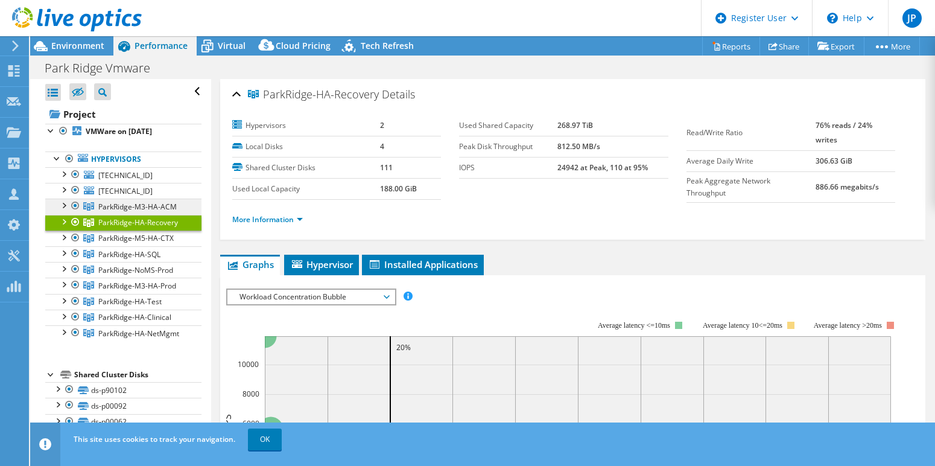
click at [128, 204] on span "ParkRidge-M3-HA-ACM" at bounding box center [137, 206] width 78 height 10
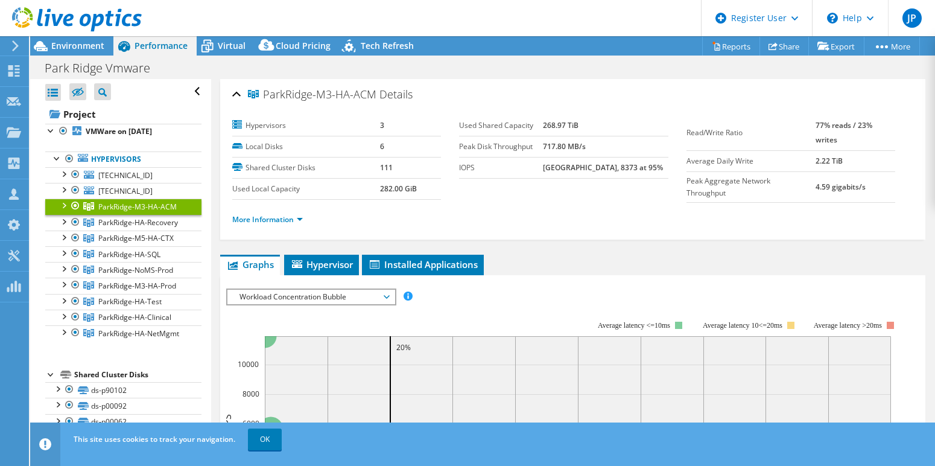
click at [66, 202] on div at bounding box center [63, 204] width 12 height 12
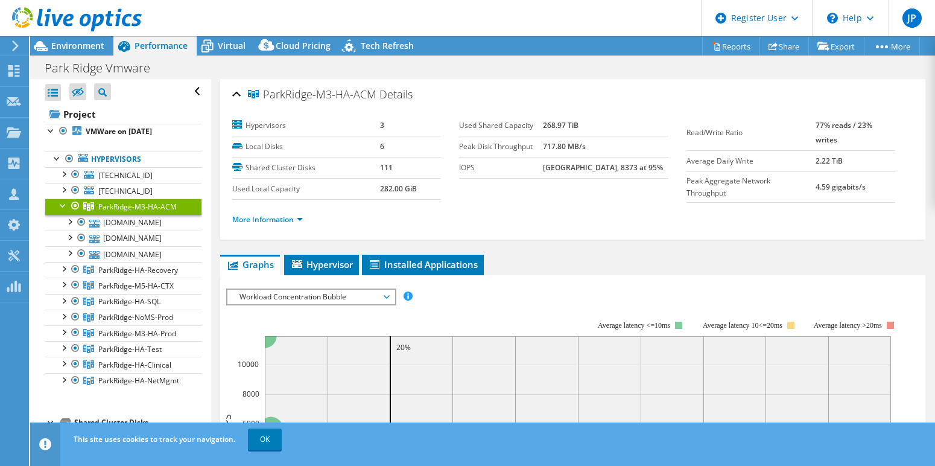
click at [66, 202] on div at bounding box center [63, 204] width 12 height 12
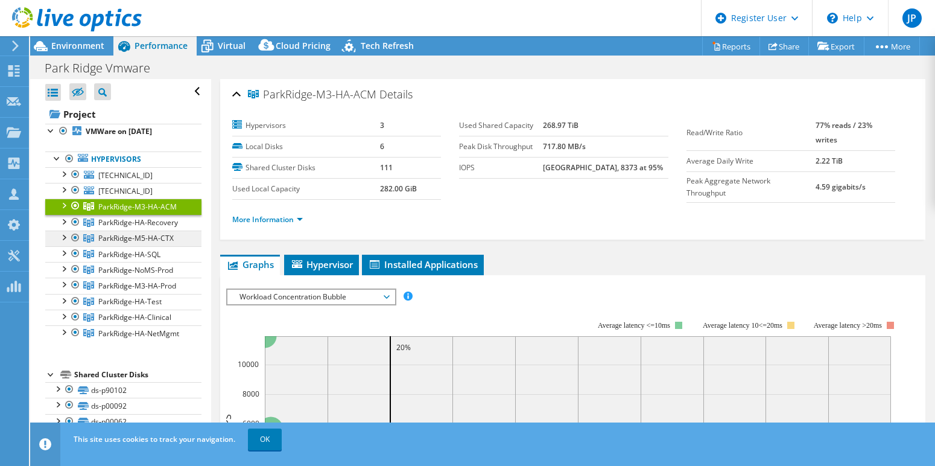
click at [130, 243] on span "ParkRidge-M5-HA-CTX" at bounding box center [135, 238] width 75 height 10
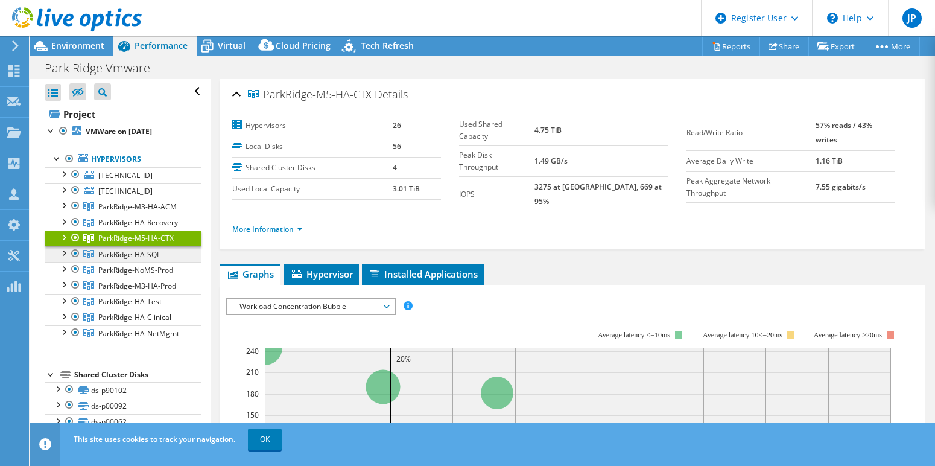
click at [141, 257] on span "ParkRidge-HA-SQL" at bounding box center [129, 254] width 62 height 10
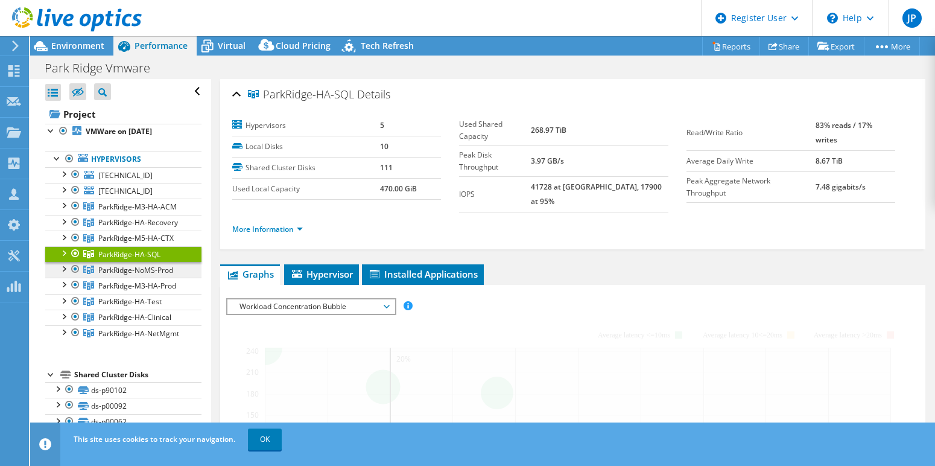
click at [148, 275] on span "ParkRidge-NoMS-Prod" at bounding box center [135, 270] width 75 height 10
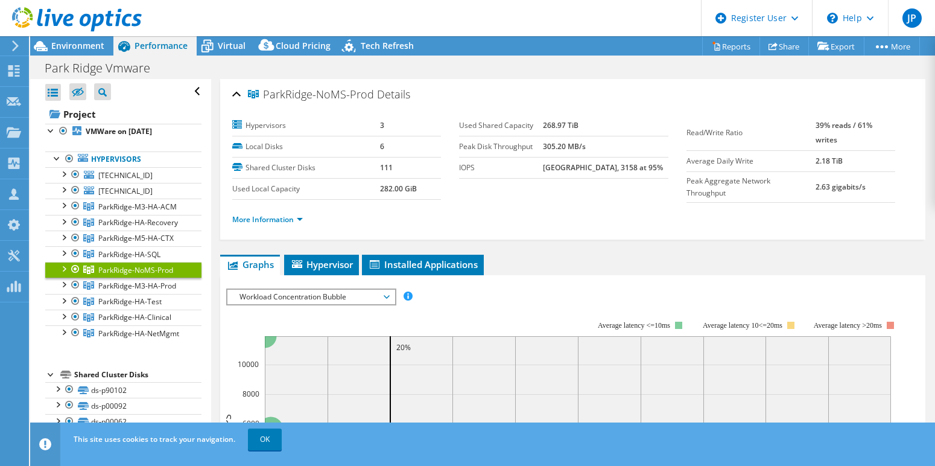
drag, startPoint x: 78, startPoint y: 53, endPoint x: 195, endPoint y: 3, distance: 127.2
click at [78, 53] on div "Environment" at bounding box center [71, 45] width 83 height 19
